Goal: Task Accomplishment & Management: Manage account settings

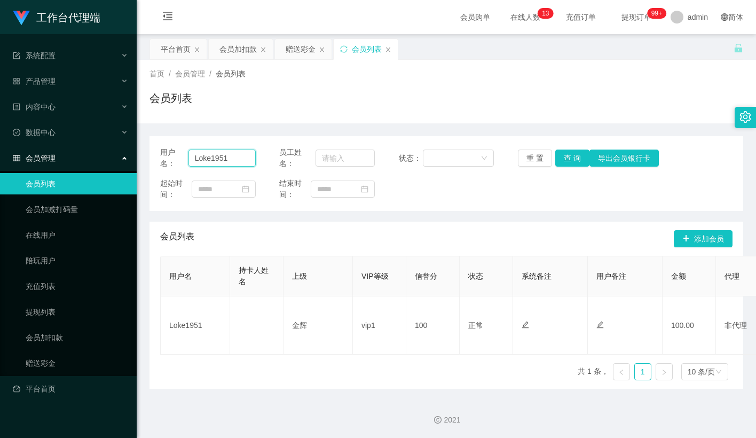
click at [232, 155] on input "Loke1951" at bounding box center [221, 157] width 67 height 17
paste input "Nicole25"
type input "Nicole25"
drag, startPoint x: 577, startPoint y: 153, endPoint x: 585, endPoint y: 157, distance: 9.3
click at [577, 153] on button "查 询" at bounding box center [572, 157] width 34 height 17
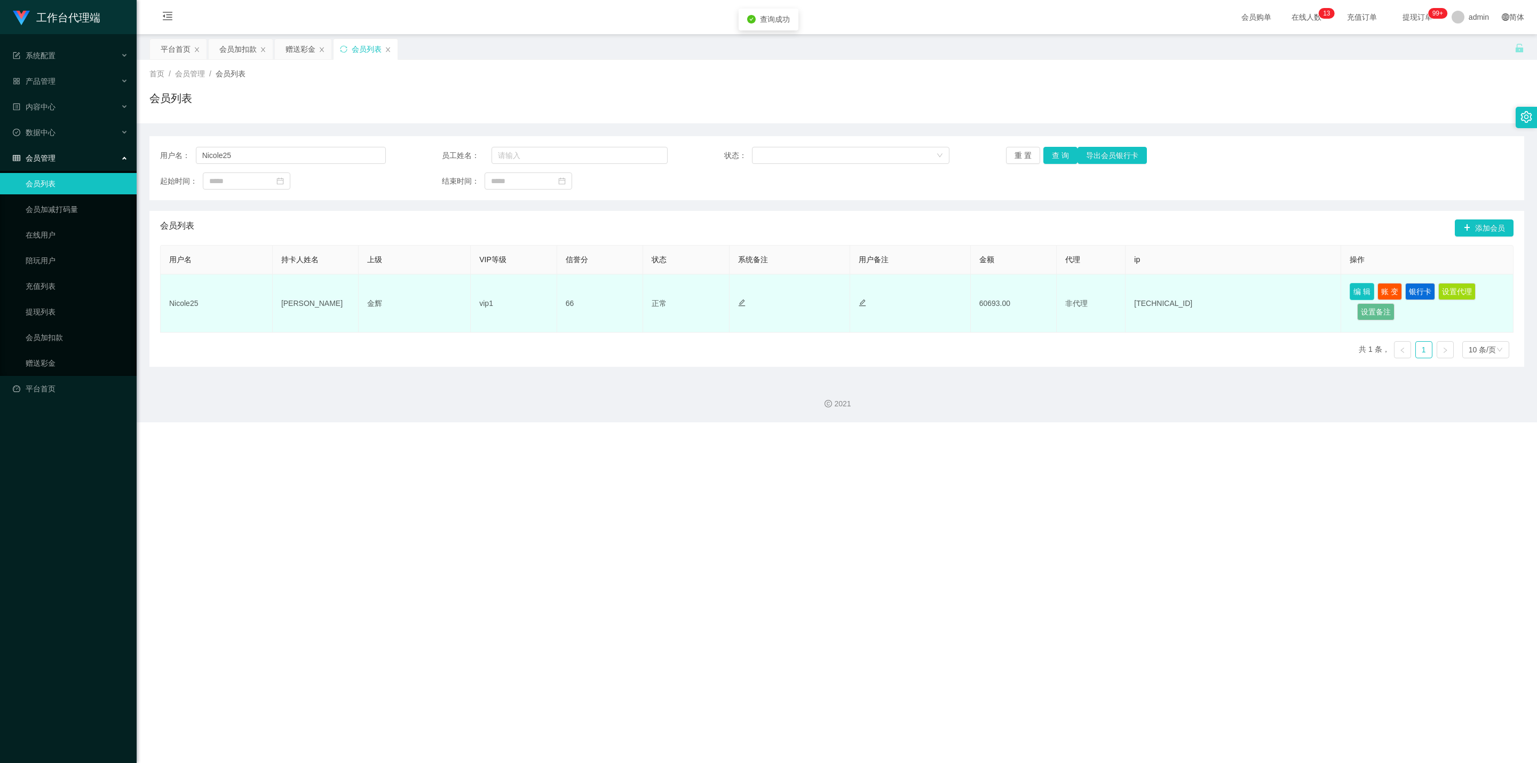
click at [755, 291] on button "编 辑" at bounding box center [1362, 291] width 25 height 17
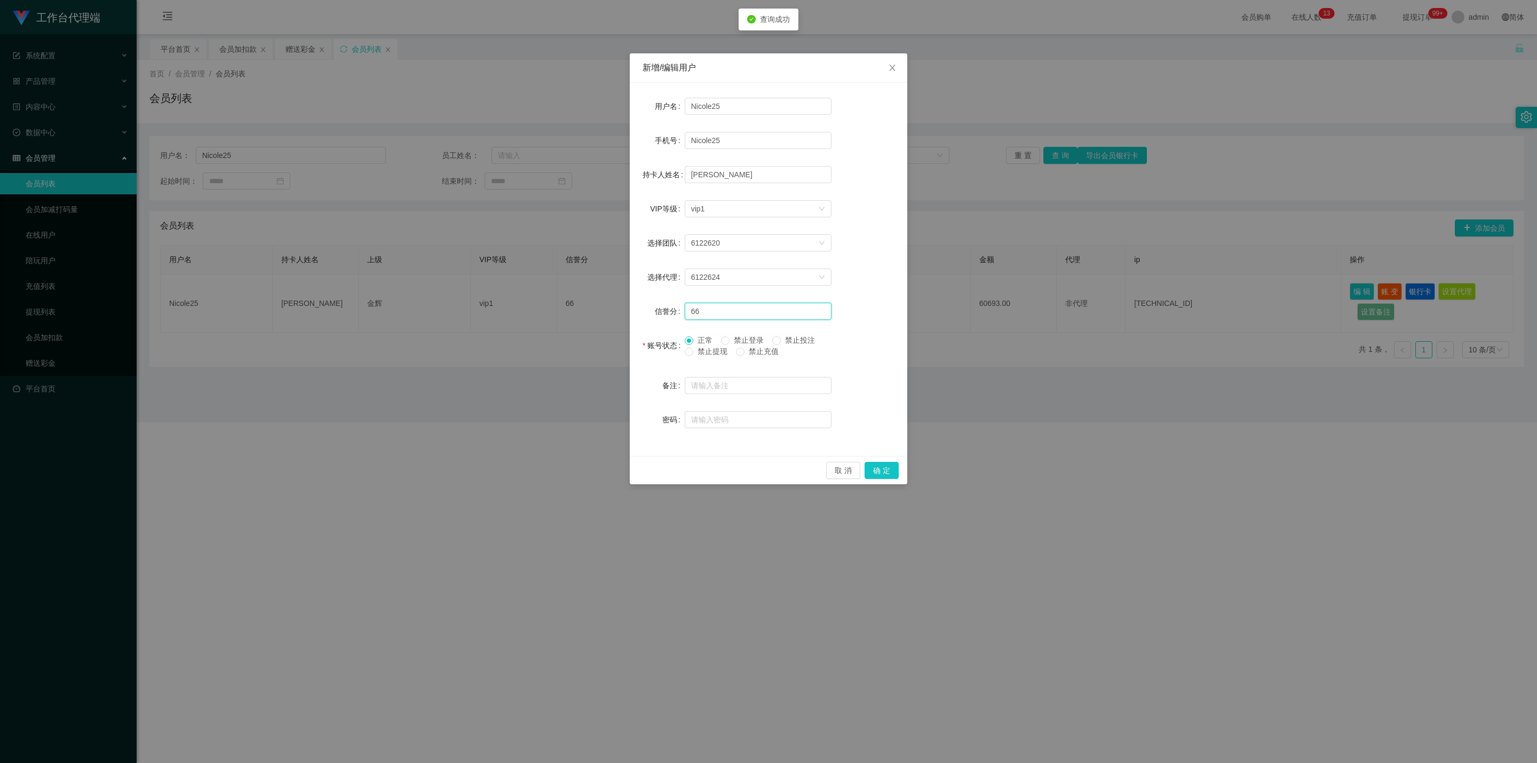
click at [724, 308] on input "66" at bounding box center [758, 311] width 147 height 17
type input "67"
click at [755, 437] on button "确 定" at bounding box center [882, 470] width 34 height 17
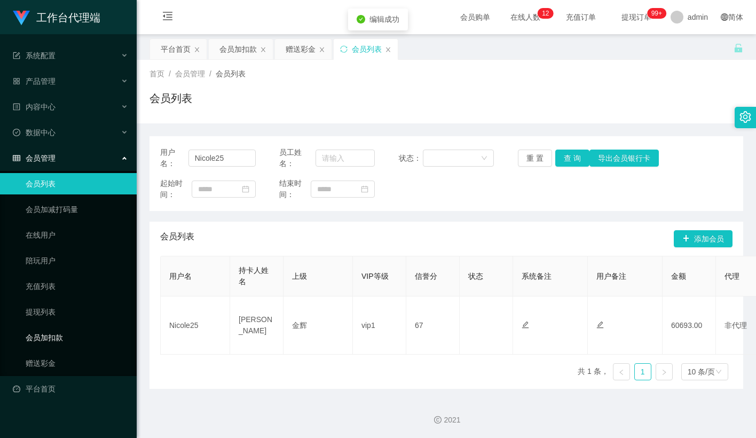
click at [45, 330] on link "会员加扣款" at bounding box center [77, 337] width 102 height 21
